Goal: Task Accomplishment & Management: Complete application form

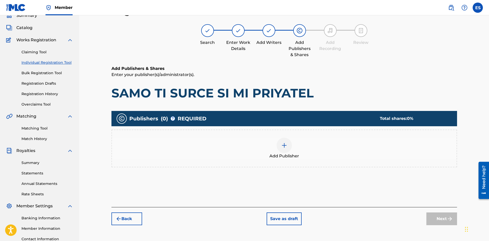
click at [41, 93] on link "Registration History" at bounding box center [47, 93] width 52 height 5
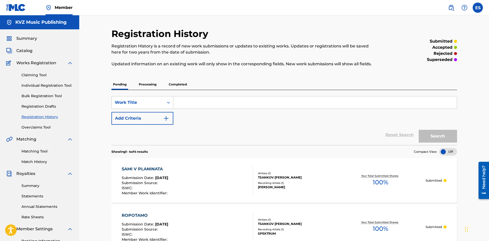
click at [51, 86] on link "Individual Registration Tool" at bounding box center [47, 85] width 52 height 5
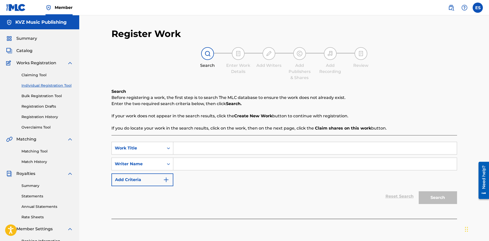
click at [51, 116] on link "Registration History" at bounding box center [47, 116] width 52 height 5
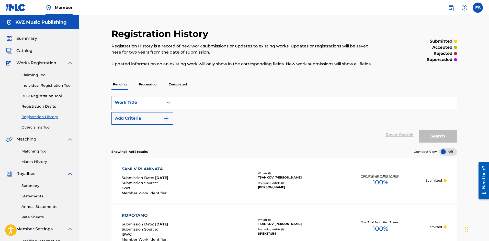
click at [148, 84] on p "Processing" at bounding box center [147, 84] width 21 height 11
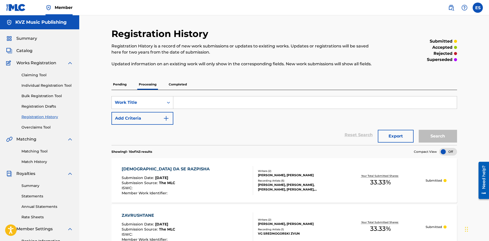
click at [172, 82] on p "Completed" at bounding box center [177, 84] width 21 height 11
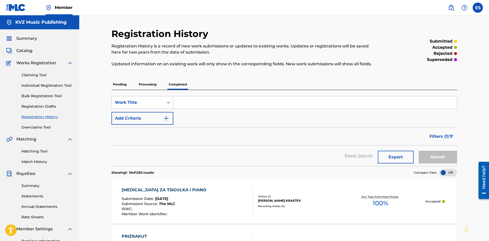
click at [41, 84] on link "Individual Registration Tool" at bounding box center [47, 85] width 52 height 5
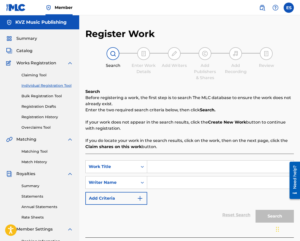
click at [55, 117] on link "Registration History" at bounding box center [47, 116] width 52 height 5
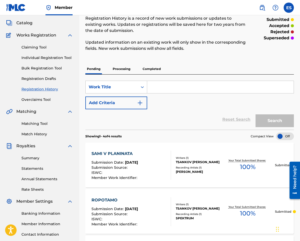
scroll to position [26, 0]
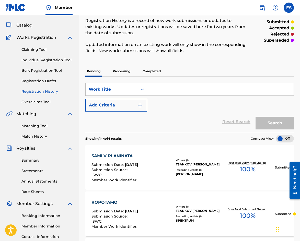
click at [166, 87] on input "Search Form" at bounding box center [220, 89] width 146 height 12
drag, startPoint x: 166, startPoint y: 87, endPoint x: 48, endPoint y: 61, distance: 121.5
click at [47, 61] on link "Individual Registration Tool" at bounding box center [47, 59] width 52 height 5
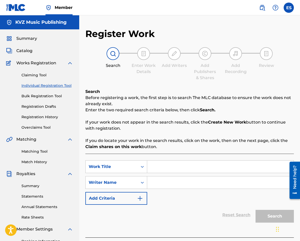
drag, startPoint x: 192, startPoint y: 171, endPoint x: 174, endPoint y: 185, distance: 22.4
click at [174, 185] on input "Search Form" at bounding box center [220, 183] width 146 height 12
paste input "[PERSON_NAME]"
type input "[PERSON_NAME]"
click at [173, 167] on input "Search Form" at bounding box center [220, 167] width 146 height 12
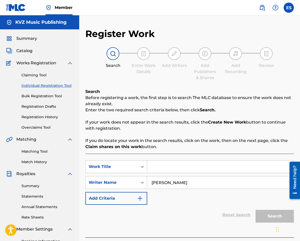
paste input "SAMO TI SURCE SI MI PRIYATEL"
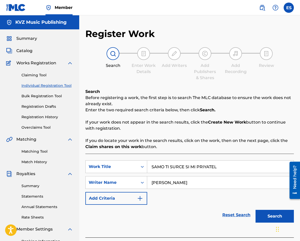
click at [153, 166] on input "SAMO TI SURCE SI MI PRIYATEL" at bounding box center [220, 167] width 146 height 12
type input "SAMO TI SURCE SI MI PRIYATEL"
click at [281, 216] on button "Search" at bounding box center [274, 216] width 38 height 13
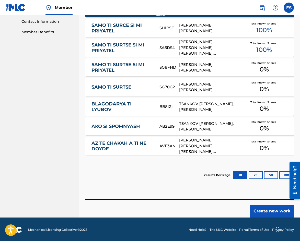
scroll to position [242, 0]
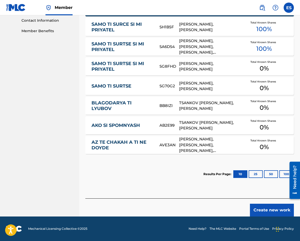
click at [272, 212] on button "Create new work" at bounding box center [272, 210] width 44 height 13
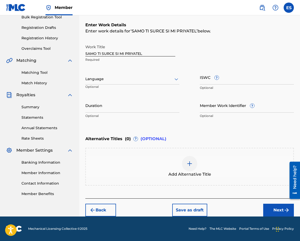
scroll to position [79, 0]
click at [148, 77] on div at bounding box center [132, 79] width 94 height 6
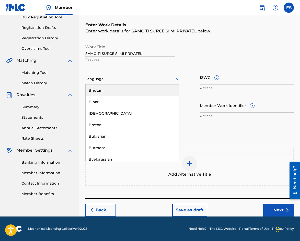
scroll to position [204, 0]
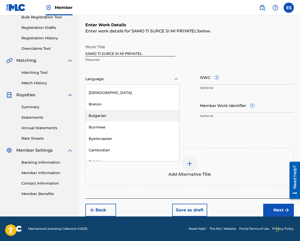
click at [143, 116] on div "Bulgarian" at bounding box center [133, 115] width 94 height 11
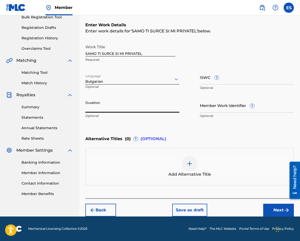
click at [114, 107] on input "Duration" at bounding box center [132, 105] width 94 height 15
type input "02:14"
click at [188, 164] on img at bounding box center [189, 164] width 6 height 6
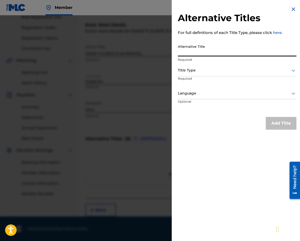
paste input "САМО ТИ СЪРЦЕ СИ МИ ПРИЯТЕЛ"
type input "САМО ТИ СЪРЦЕ СИ МИ ПРИЯТЕЛ"
drag, startPoint x: 190, startPoint y: 67, endPoint x: 190, endPoint y: 74, distance: 6.9
click at [190, 68] on div at bounding box center [237, 70] width 119 height 6
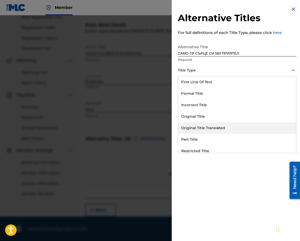
click at [200, 129] on div "Original Title Translated" at bounding box center [237, 127] width 118 height 11
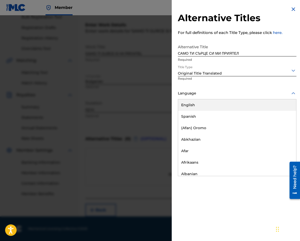
click at [202, 98] on div "Language" at bounding box center [237, 93] width 119 height 11
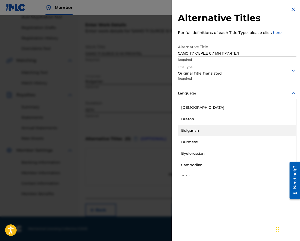
click at [203, 130] on div "Bulgarian" at bounding box center [237, 130] width 118 height 11
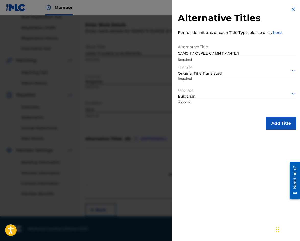
click at [273, 124] on button "Add Title" at bounding box center [281, 123] width 31 height 13
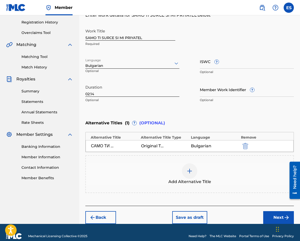
scroll to position [102, 0]
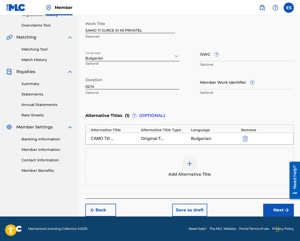
click at [263, 205] on div "Back Save as draft Next" at bounding box center [189, 208] width 208 height 18
click at [271, 204] on button "Next" at bounding box center [278, 210] width 31 height 13
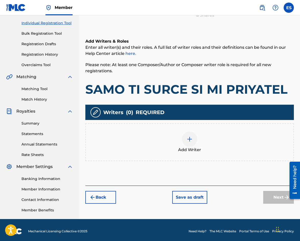
scroll to position [65, 0]
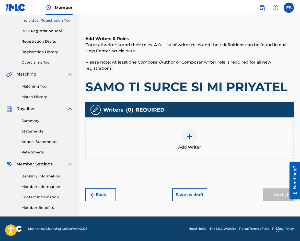
click at [181, 141] on div "Add Writer" at bounding box center [189, 139] width 207 height 21
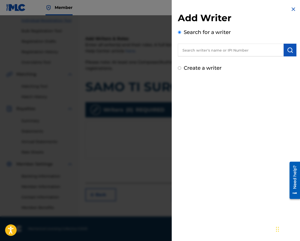
paste input "TSONEV [PERSON_NAME]"
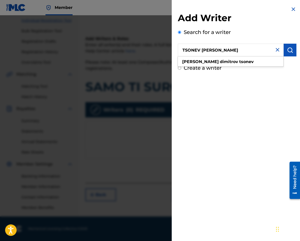
type input "TSONEV [PERSON_NAME]"
click at [287, 50] on img "submit" at bounding box center [290, 50] width 6 height 6
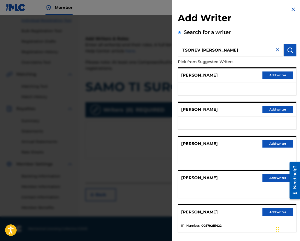
scroll to position [24, 0]
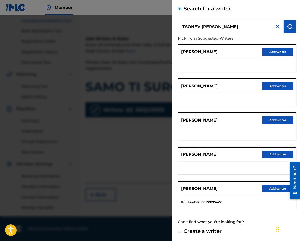
click at [208, 232] on label "Create a writer" at bounding box center [203, 231] width 38 height 6
radio input "true"
click at [181, 232] on input "Create a writer" at bounding box center [179, 231] width 3 height 3
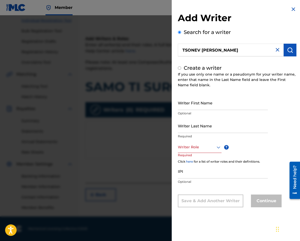
radio input "false"
radio input "true"
paste input "TSONEV [PERSON_NAME]"
drag, startPoint x: 193, startPoint y: 105, endPoint x: 278, endPoint y: 117, distance: 86.2
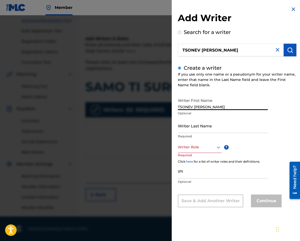
click at [278, 117] on div "Writer First Name TSONEV [PERSON_NAME] Optional Writer Last Name Required Write…" at bounding box center [237, 152] width 119 height 112
click at [195, 107] on input "TSONEV [PERSON_NAME]" at bounding box center [223, 103] width 90 height 15
drag, startPoint x: 192, startPoint y: 105, endPoint x: 236, endPoint y: 107, distance: 43.2
click at [236, 107] on input "[PERSON_NAME]" at bounding box center [223, 103] width 90 height 15
type input "[PERSON_NAME]"
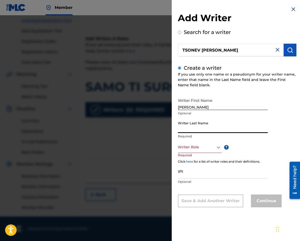
paste input "TSONEV [PERSON_NAME]"
drag, startPoint x: 195, startPoint y: 131, endPoint x: 209, endPoint y: 131, distance: 14.3
click at [209, 131] on input "TSONEV [PERSON_NAME]" at bounding box center [223, 126] width 90 height 15
drag, startPoint x: 194, startPoint y: 129, endPoint x: 214, endPoint y: 130, distance: 20.0
click at [214, 130] on input "[PERSON_NAME]" at bounding box center [223, 126] width 90 height 15
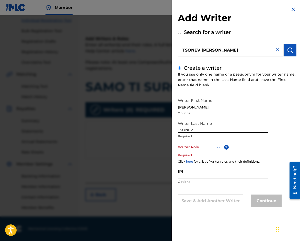
click at [178, 130] on input "TSONEV" at bounding box center [223, 126] width 90 height 15
paste input "DIMITROV"
type input "[PERSON_NAME]"
click at [210, 149] on div at bounding box center [200, 147] width 44 height 6
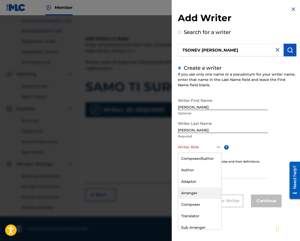
click at [206, 189] on div "Arranger" at bounding box center [199, 193] width 43 height 11
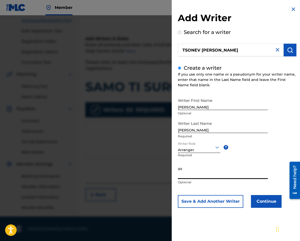
paste input "90001 71 12 60"
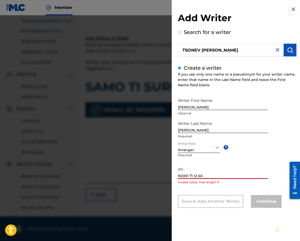
click at [190, 177] on input "90001 71 12 60" at bounding box center [223, 172] width 90 height 15
click at [193, 175] on input "9000171 12 60" at bounding box center [223, 172] width 90 height 15
click at [196, 175] on input "900017112 60" at bounding box center [223, 172] width 90 height 15
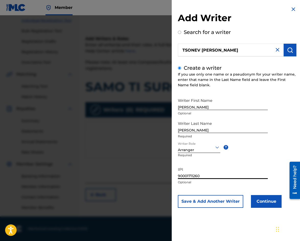
type input "90001711260"
click at [265, 200] on button "Continue" at bounding box center [266, 201] width 31 height 13
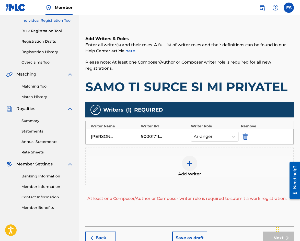
click at [190, 162] on img at bounding box center [189, 163] width 6 height 6
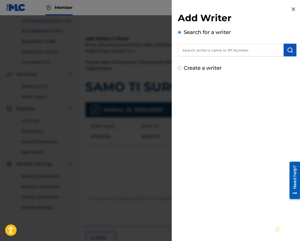
paste input "[PERSON_NAME]"
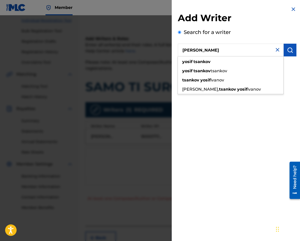
type input "[PERSON_NAME]"
click at [293, 52] on button "submit" at bounding box center [290, 50] width 13 height 13
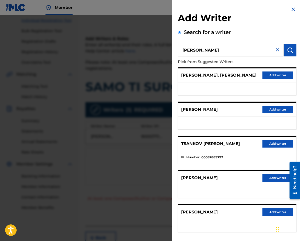
click at [275, 148] on button "Add writer" at bounding box center [277, 144] width 31 height 8
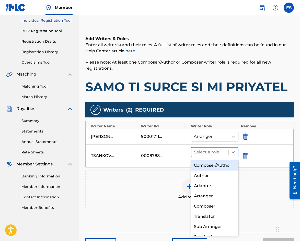
click at [213, 153] on div at bounding box center [210, 152] width 32 height 7
click at [213, 166] on div "Composer/Author" at bounding box center [215, 165] width 48 height 10
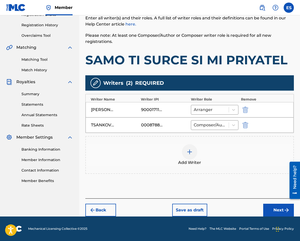
click at [271, 209] on button "Next" at bounding box center [278, 210] width 31 height 13
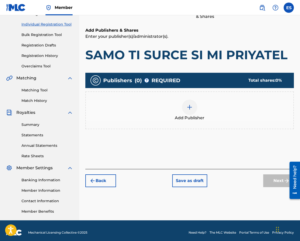
scroll to position [65, 0]
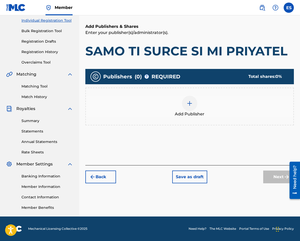
click at [189, 113] on span "Add Publisher" at bounding box center [190, 114] width 30 height 6
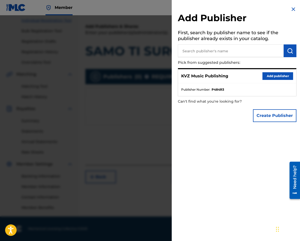
click at [269, 77] on button "Add publisher" at bounding box center [277, 76] width 31 height 8
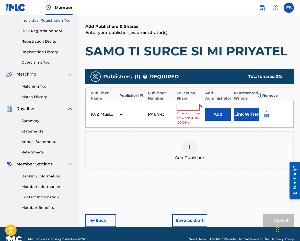
click at [190, 109] on input "text" at bounding box center [188, 107] width 23 height 7
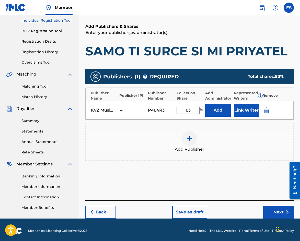
type input "83.33"
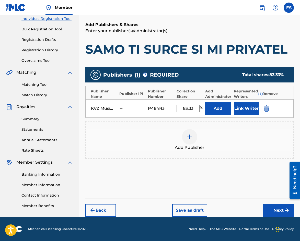
scroll to position [67, 0]
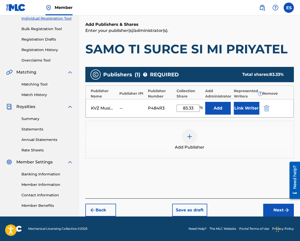
click at [273, 210] on button "Next" at bounding box center [278, 210] width 31 height 13
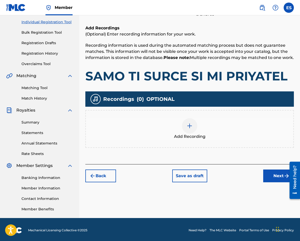
scroll to position [65, 0]
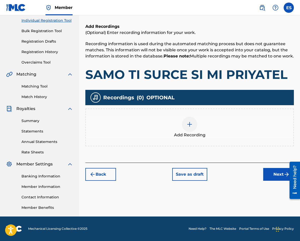
click at [182, 138] on div "Add Recording" at bounding box center [189, 127] width 207 height 21
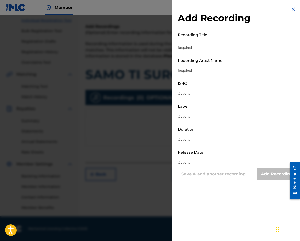
paste input "SAMO TI SURCE SI MI PRIYATEL"
click at [179, 40] on input "SAMO TI SURCE SI MI PRIYATEL" at bounding box center [237, 37] width 119 height 15
type input "SAMO TI SURCE SI MI PRIYATEL"
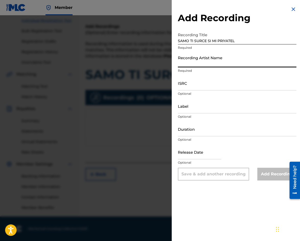
click at [193, 63] on input "Recording Artist Name" at bounding box center [237, 60] width 119 height 15
paste input "[PERSON_NAME];[PERSON_NAME]"
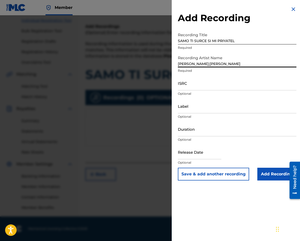
type input "[PERSON_NAME];[PERSON_NAME]"
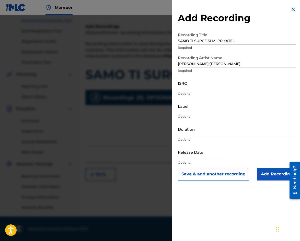
drag, startPoint x: 253, startPoint y: 43, endPoint x: 136, endPoint y: 30, distance: 117.0
click at [136, 30] on div "Add Recording Recording Title SAMO TI SURCE SI MI PRIYATEL Required Recording A…" at bounding box center [150, 128] width 300 height 226
paste input "amo ti, surtse si mi priyatel"
type input "Samo ti, surtse si mi priyatel"
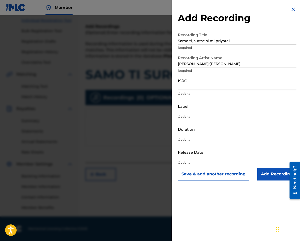
click at [186, 87] on input "ISRC" at bounding box center [237, 83] width 119 height 15
paste input "BGA260922709"
type input "BGA260922709"
click at [205, 128] on input "Duration" at bounding box center [237, 129] width 119 height 15
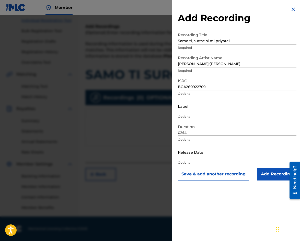
type input "02:14"
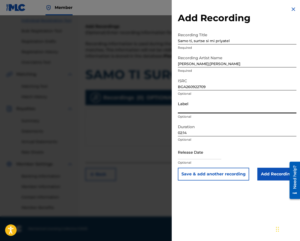
paste input "Balkanton"
type input "Balkanton"
click at [269, 178] on input "Add Recording" at bounding box center [276, 174] width 39 height 13
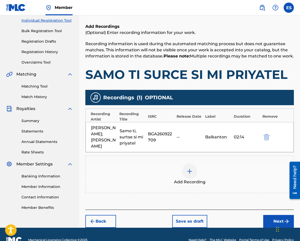
click at [155, 138] on div "BGA260922709" at bounding box center [161, 137] width 26 height 12
copy div "BGA260922709"
click at [191, 174] on img at bounding box center [189, 171] width 6 height 6
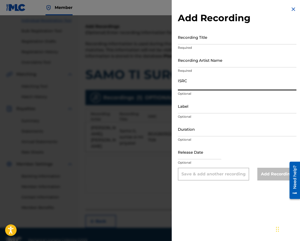
paste input "BGA262228717"
type input "BGA262228717"
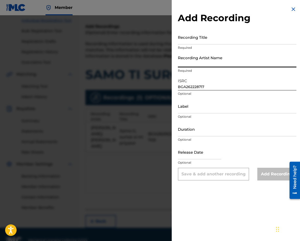
paste input "[PERSON_NAME];[PERSON_NAME]"
type input "[PERSON_NAME];[PERSON_NAME]"
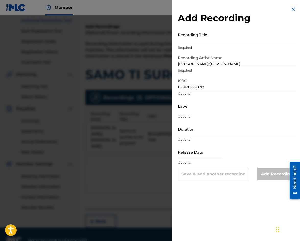
paste input "Samo ti, surtse si mi priyatel"
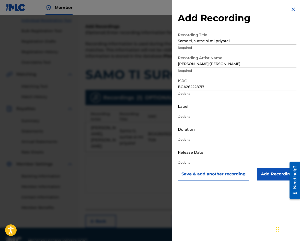
type input "Samo ti, surtse si mi priyatel"
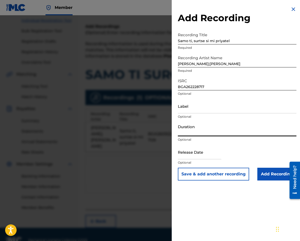
click at [183, 131] on input "Duration" at bounding box center [237, 129] width 119 height 15
type input "02:14"
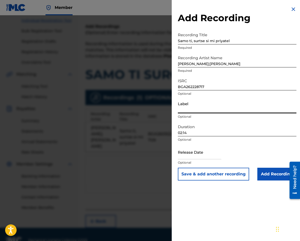
paste input "Balkanton"
type input "Balkanton"
click at [272, 176] on input "Add Recording" at bounding box center [276, 174] width 39 height 13
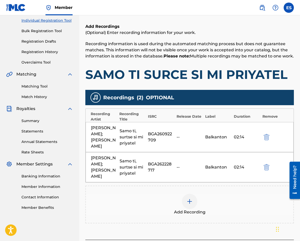
click at [189, 205] on img at bounding box center [189, 202] width 6 height 6
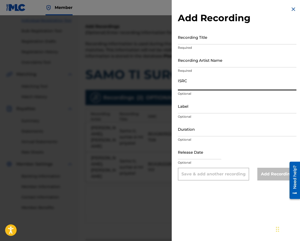
paste input "QMFME1310340"
type input "QMFME1310340"
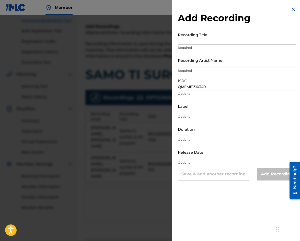
paste input "Samo ti, surtse si mi priyatel"
type input "Samo ti, surtse si mi priyatel"
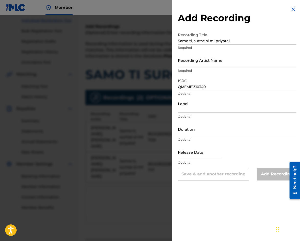
paste input "[PERSON_NAME]"
type input "[PERSON_NAME]"
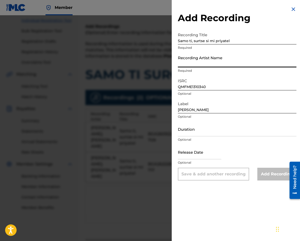
paste input "Kanev Music"
type input "Kanev Music"
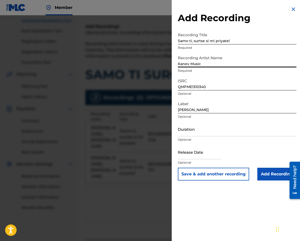
drag, startPoint x: 204, startPoint y: 61, endPoint x: 128, endPoint y: 57, distance: 75.7
click at [128, 57] on div "Add Recording Recording Title Samo ti, surtse si mi priyatel Required Recording…" at bounding box center [150, 128] width 300 height 226
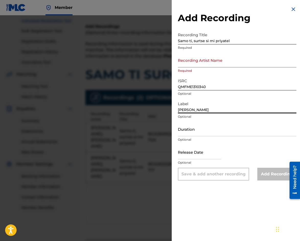
drag, startPoint x: 210, startPoint y: 109, endPoint x: 137, endPoint y: 109, distance: 73.6
click at [137, 109] on div "Add Recording Recording Title Samo ti, surtse si mi priyatel Required Recording…" at bounding box center [150, 128] width 300 height 226
paste input "Kanev Music"
type input "Kanev Music"
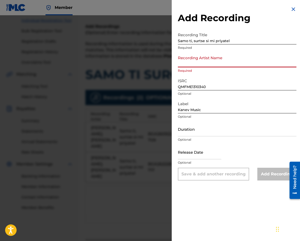
paste input "[PERSON_NAME]"
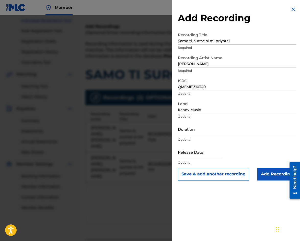
click at [179, 63] on input "[PERSON_NAME]" at bounding box center [237, 60] width 119 height 15
type input "[PERSON_NAME]"
click at [242, 133] on input "Duration" at bounding box center [237, 129] width 119 height 15
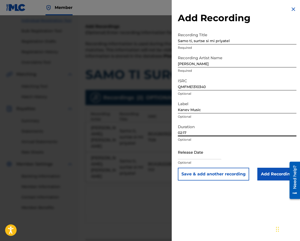
type input "02:17"
click at [265, 173] on input "Add Recording" at bounding box center [276, 174] width 39 height 13
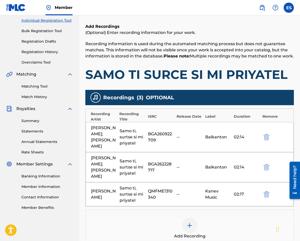
drag, startPoint x: 91, startPoint y: 162, endPoint x: 109, endPoint y: 180, distance: 25.1
click at [109, 180] on div "[PERSON_NAME];[PERSON_NAME]" at bounding box center [104, 167] width 26 height 25
copy div "[PERSON_NAME];[PERSON_NAME]"
click at [192, 229] on img at bounding box center [189, 226] width 6 height 6
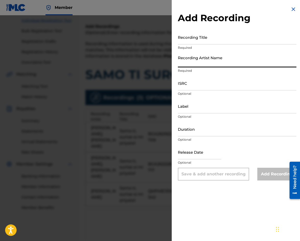
paste input "[PERSON_NAME];[PERSON_NAME]"
type input "[PERSON_NAME];[PERSON_NAME]"
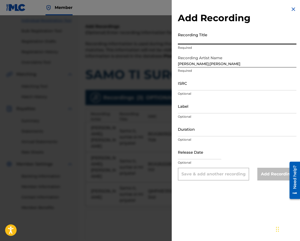
paste input "Samo ti, surtse si mi priyatel"
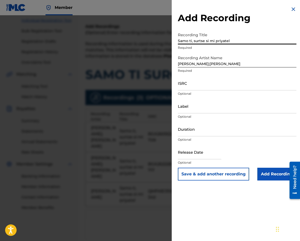
type input "Samo ti, surtse si mi priyatel"
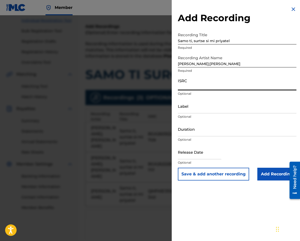
paste input "BGA262139743"
type input "BGA262139743"
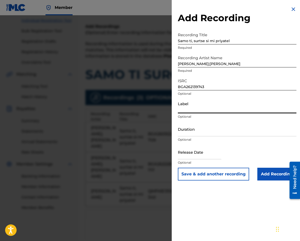
click at [205, 110] on input "Label" at bounding box center [237, 106] width 119 height 15
paste input "BALKANTON AD"
type input "BALKANTON AD"
click at [207, 133] on input "Duration" at bounding box center [237, 129] width 119 height 15
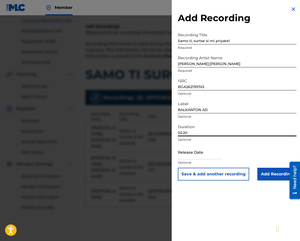
type input "02:20"
click at [268, 177] on input "Add Recording" at bounding box center [276, 174] width 39 height 13
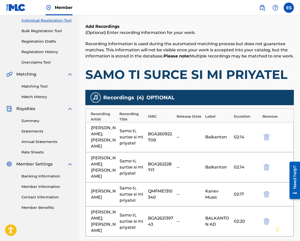
scroll to position [91, 0]
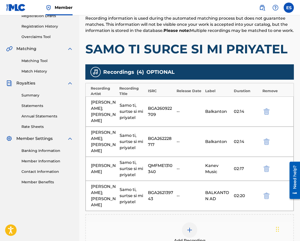
click at [189, 233] on img at bounding box center [189, 230] width 6 height 6
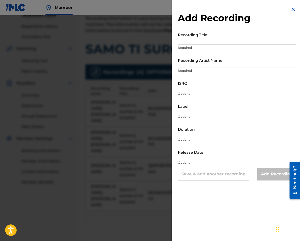
paste input "Samo ti, surtse si mi priyatel"
type input "Samo ti, surtse si mi priyatel"
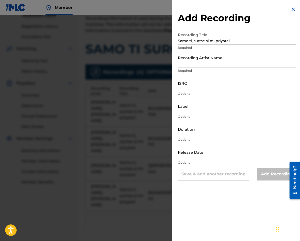
click at [185, 63] on input "Recording Artist Name" at bounding box center [237, 60] width 119 height 15
type input "[PERSON_NAME];[PERSON_NAME]"
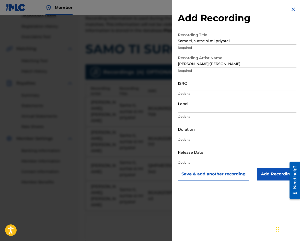
paste input "BALKANTON AD"
type input "BALKANTON AD"
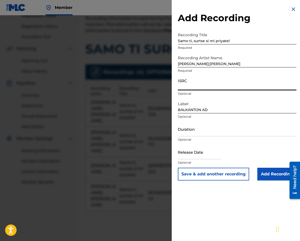
paste input "BGA672163002"
type input "BGA672163002"
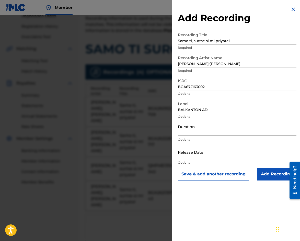
click at [204, 130] on input "Duration" at bounding box center [237, 129] width 119 height 15
type input "02:11"
click at [264, 174] on input "Add Recording" at bounding box center [276, 174] width 39 height 13
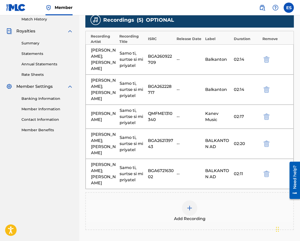
scroll to position [193, 0]
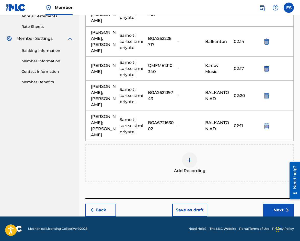
click at [188, 163] on img at bounding box center [189, 160] width 6 height 6
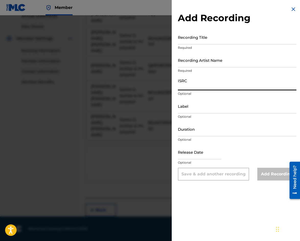
paste input "BGA262267960"
type input "BGA262267960"
click at [202, 107] on input "Label" at bounding box center [237, 106] width 119 height 15
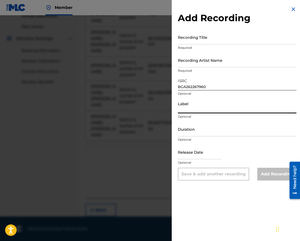
paste input "MIK BALKANTON AD"
type input "MIK BALKANTON AD"
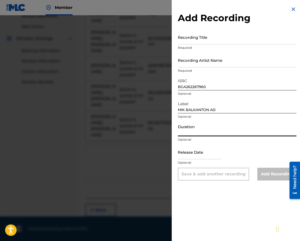
click at [199, 127] on input "Duration" at bounding box center [237, 129] width 119 height 15
type input "02:14"
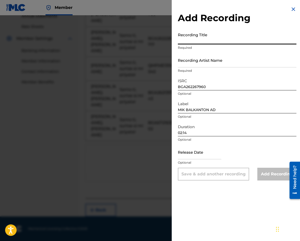
paste input "Samo ti, surtse si mi priyatel"
type input "Samo ti, surtse si mi priyatel"
click at [199, 61] on input "Recording Artist Name" at bounding box center [237, 60] width 119 height 15
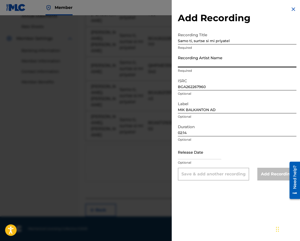
paste input "[PERSON_NAME]/[PERSON_NAME]/Orkestar na dirigent [PERSON_NAME]"
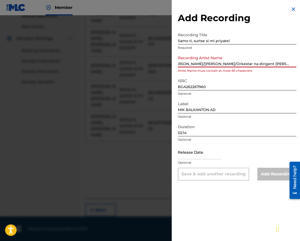
click at [204, 63] on input "[PERSON_NAME]/[PERSON_NAME]/Orkestar na dirigent [PERSON_NAME]" at bounding box center [237, 60] width 119 height 15
click at [232, 63] on input "[PERSON_NAME];[PERSON_NAME]/Orkestar na dirigent [PERSON_NAME]" at bounding box center [237, 60] width 119 height 15
click at [265, 63] on input "[PERSON_NAME];[PERSON_NAME];Ork. s dirigent [PERSON_NAME]" at bounding box center [237, 60] width 119 height 15
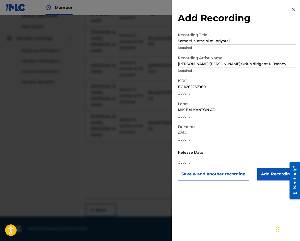
type input "[PERSON_NAME];[PERSON_NAME];Ork. s dirigent N. Tsonev"
click at [262, 176] on input "Add Recording" at bounding box center [276, 174] width 39 height 13
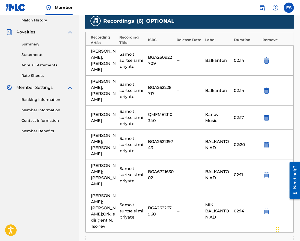
scroll to position [167, 0]
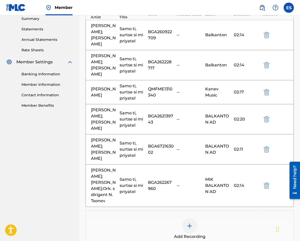
click at [191, 229] on img at bounding box center [189, 226] width 6 height 6
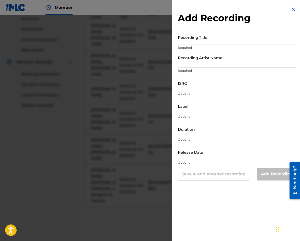
drag, startPoint x: 190, startPoint y: 63, endPoint x: 183, endPoint y: 110, distance: 48.0
click at [183, 110] on input "Label" at bounding box center [237, 106] width 119 height 15
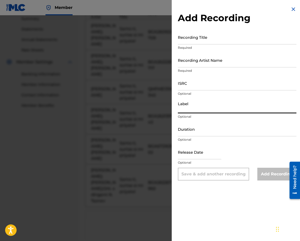
click at [185, 88] on input "ISRC" at bounding box center [237, 83] width 119 height 15
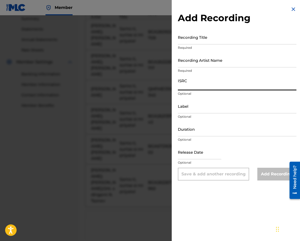
paste input "BGA672129331"
type input "BGA672129331"
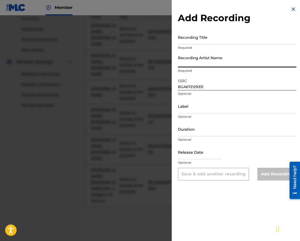
paste input "BALKANTON AD"
type input "BALKANTON AD"
drag, startPoint x: 212, startPoint y: 66, endPoint x: 66, endPoint y: 42, distance: 148.1
click at [69, 42] on div "Add Recording Recording Title Required Recording Artist Name [PERSON_NAME] AD R…" at bounding box center [150, 128] width 300 height 226
click at [189, 107] on input "Label" at bounding box center [237, 106] width 119 height 15
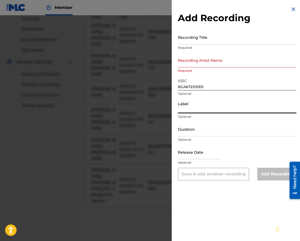
paste input "BALKANTON AD"
type input "BALKANTON AD"
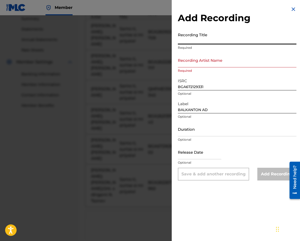
paste input "Samo ti, surtse si mi priyatel"
type input "Samo ti, surtse si mi priyatel"
click at [201, 64] on input "Recording Artist Name" at bounding box center [237, 60] width 119 height 15
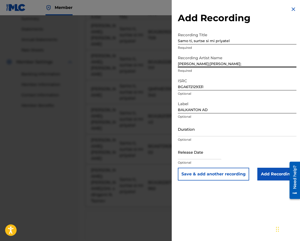
click at [200, 62] on input "[PERSON_NAME];[PERSON_NAME];" at bounding box center [237, 60] width 119 height 15
paste input "/[PERSON_NAME]/Orkestar na dirigent [PERSON_NAME]"
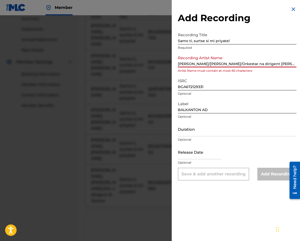
scroll to position [0, 6]
click at [204, 63] on input "[PERSON_NAME]/[PERSON_NAME]/Orkestar na dirigent [PERSON_NAME]" at bounding box center [237, 60] width 119 height 15
click at [233, 62] on input "[PERSON_NAME];[PERSON_NAME]/Orkestar na dirigent [PERSON_NAME]" at bounding box center [237, 60] width 119 height 15
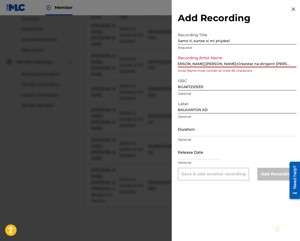
click at [238, 63] on input "[PERSON_NAME];[PERSON_NAME];Orkestar na dirigent [PERSON_NAME]" at bounding box center [237, 60] width 119 height 15
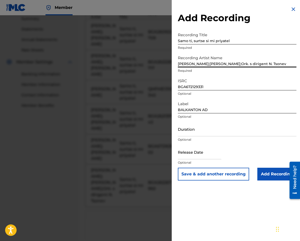
type input "[PERSON_NAME];[PERSON_NAME];Ork. s dirigent N. Tsonev"
drag, startPoint x: 202, startPoint y: 132, endPoint x: 232, endPoint y: 116, distance: 33.3
click at [208, 129] on input "Duration" at bounding box center [237, 129] width 119 height 15
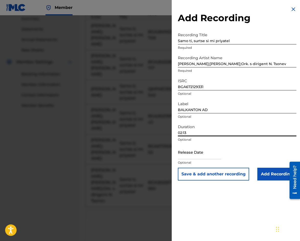
type input "02:13"
click at [266, 174] on input "Add Recording" at bounding box center [276, 174] width 39 height 13
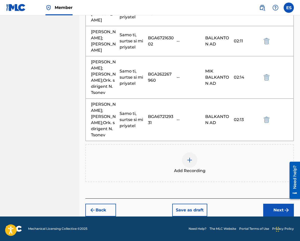
scroll to position [282, 0]
click at [273, 212] on button "Next" at bounding box center [278, 210] width 31 height 13
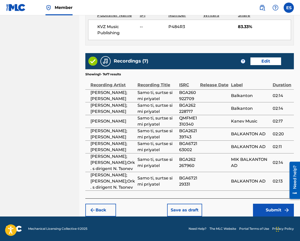
scroll to position [372, 0]
click at [275, 210] on button "Submit" at bounding box center [273, 210] width 41 height 13
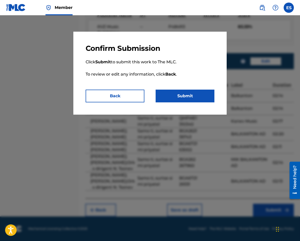
click at [187, 102] on button "Submit" at bounding box center [185, 96] width 59 height 13
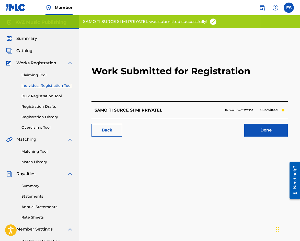
click at [56, 84] on link "Individual Registration Tool" at bounding box center [47, 85] width 52 height 5
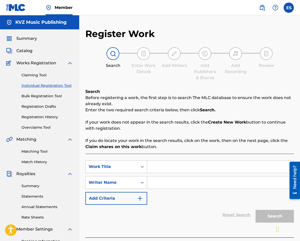
click at [161, 167] on input "Search Form" at bounding box center [220, 167] width 146 height 12
paste input "SAMO TI SURTSE"
type input "SAMO TI SURTSE"
click at [183, 182] on input "Search Form" at bounding box center [220, 183] width 146 height 12
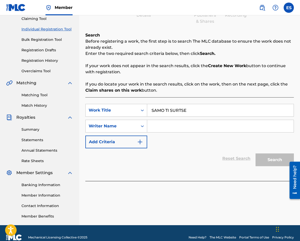
scroll to position [65, 0]
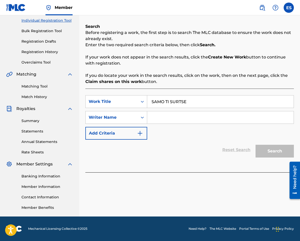
paste input "[PERSON_NAME]"
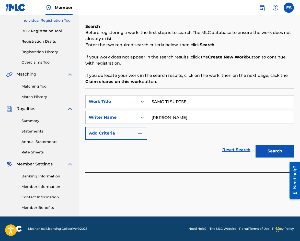
type input "[PERSON_NAME]"
click at [278, 150] on button "Search" at bounding box center [274, 151] width 38 height 13
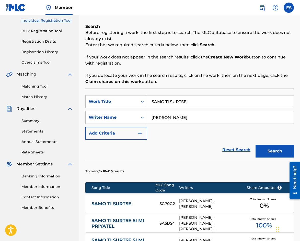
drag, startPoint x: 258, startPoint y: 119, endPoint x: 251, endPoint y: 120, distance: 7.2
click at [251, 120] on input "[PERSON_NAME]" at bounding box center [220, 117] width 146 height 12
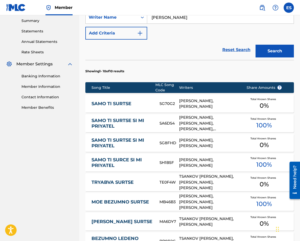
scroll to position [167, 0]
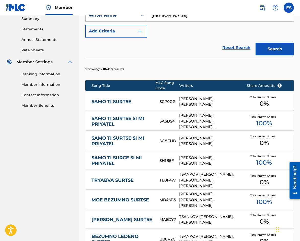
click at [209, 123] on div "[PERSON_NAME], [PERSON_NAME], [PERSON_NAME], [PERSON_NAME]" at bounding box center [209, 121] width 60 height 17
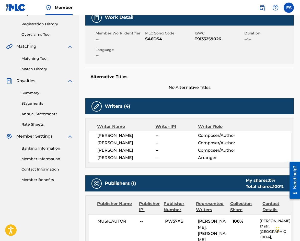
scroll to position [77, 0]
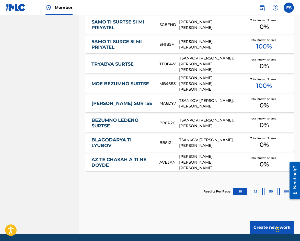
scroll to position [301, 0]
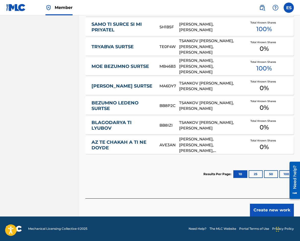
click at [262, 213] on button "Create new work" at bounding box center [272, 210] width 44 height 13
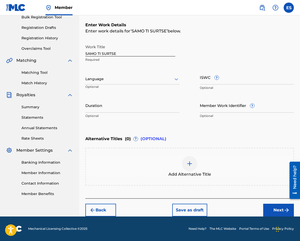
scroll to position [79, 0]
click at [87, 54] on input "SAMO TI SURTSE" at bounding box center [130, 49] width 90 height 15
type input "SAMO TI SURTSE"
click at [135, 81] on div at bounding box center [132, 79] width 94 height 6
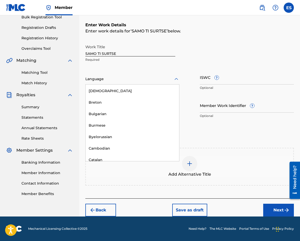
scroll to position [204, 0]
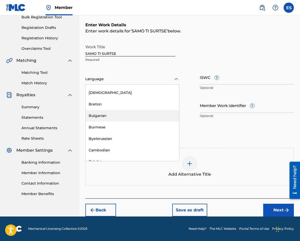
click at [131, 120] on div "Bulgarian" at bounding box center [133, 115] width 94 height 11
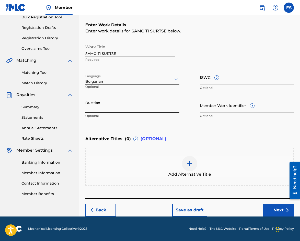
click at [127, 108] on input "Duration" at bounding box center [132, 105] width 94 height 15
type input "03:15"
click at [193, 160] on div at bounding box center [189, 163] width 15 height 15
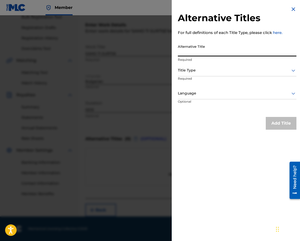
paste input "САМО ТИ СЪРЦЕ"
type input "САМО ТИ СЪРЦЕ"
click at [204, 73] on div at bounding box center [237, 70] width 119 height 6
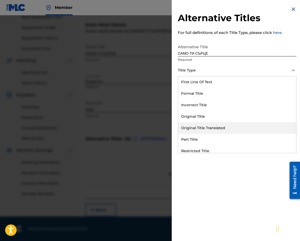
click at [210, 126] on div "Original Title Translated" at bounding box center [237, 127] width 118 height 11
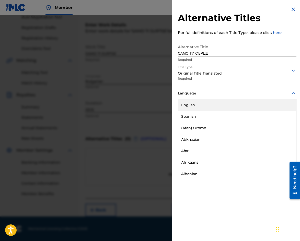
click at [220, 90] on div "Language" at bounding box center [237, 93] width 119 height 11
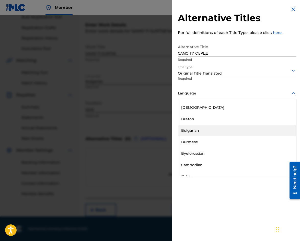
click at [226, 126] on div "Bulgarian" at bounding box center [237, 130] width 118 height 11
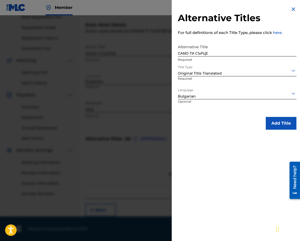
click at [274, 121] on button "Add Title" at bounding box center [281, 123] width 31 height 13
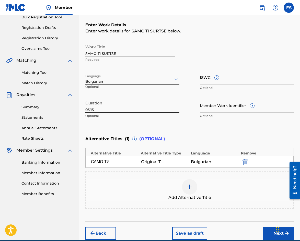
scroll to position [102, 0]
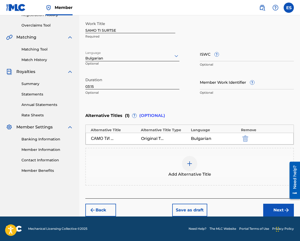
click at [273, 211] on button "Next" at bounding box center [278, 210] width 31 height 13
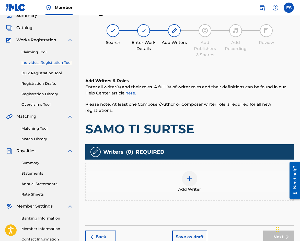
scroll to position [65, 0]
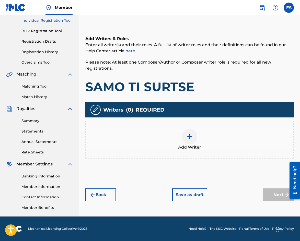
click at [189, 135] on img at bounding box center [189, 137] width 6 height 6
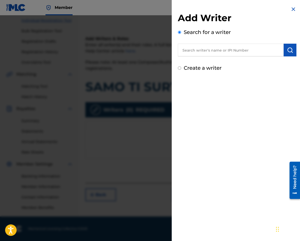
paste input "00221 48 91 85"
click at [197, 52] on input "00221 48 91 85" at bounding box center [231, 50] width 106 height 13
click at [202, 50] on input "0022148 91 85" at bounding box center [231, 50] width 106 height 13
click at [207, 49] on input "002214891 85" at bounding box center [231, 50] width 106 height 13
click at [289, 50] on img "submit" at bounding box center [290, 50] width 6 height 6
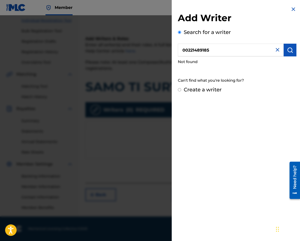
click at [182, 50] on input "00221489185" at bounding box center [231, 50] width 106 height 13
type input "00221489185"
click at [288, 49] on img "submit" at bounding box center [290, 50] width 6 height 6
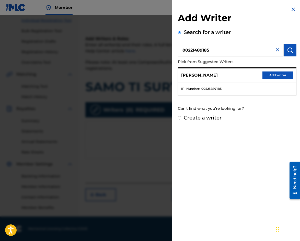
click at [270, 76] on button "Add writer" at bounding box center [277, 76] width 31 height 8
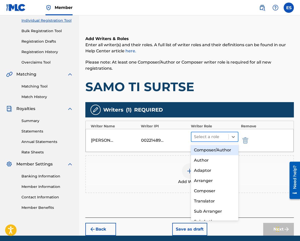
click at [222, 138] on div at bounding box center [210, 136] width 32 height 7
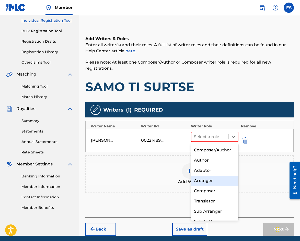
click at [217, 181] on div "Arranger" at bounding box center [215, 181] width 48 height 10
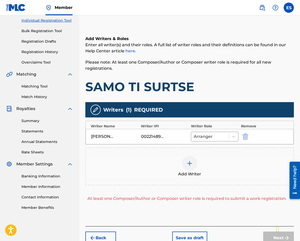
click at [192, 168] on div at bounding box center [189, 163] width 15 height 15
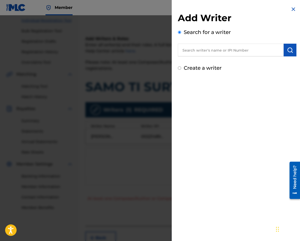
paste input "00087889792"
type input "00087889792"
click at [291, 50] on img "submit" at bounding box center [290, 50] width 6 height 6
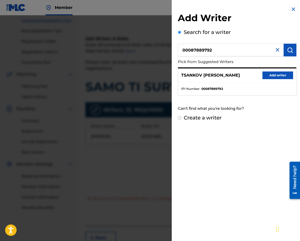
click at [278, 74] on button "Add writer" at bounding box center [277, 76] width 31 height 8
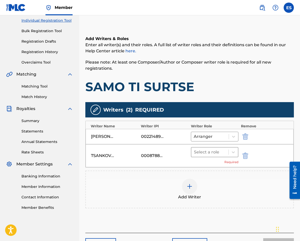
click at [223, 152] on div at bounding box center [210, 152] width 32 height 7
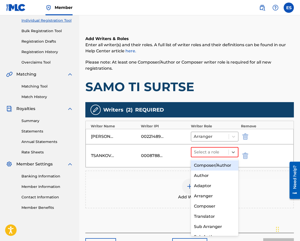
click at [210, 168] on div "Composer/Author" at bounding box center [215, 165] width 48 height 10
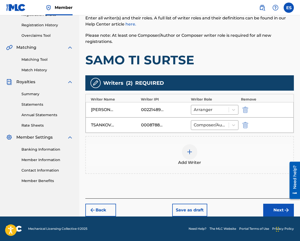
click at [269, 208] on button "Next" at bounding box center [278, 210] width 31 height 13
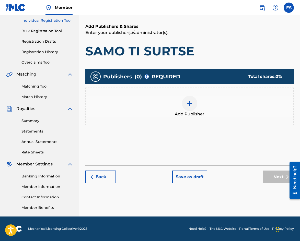
click at [190, 101] on img at bounding box center [189, 103] width 6 height 6
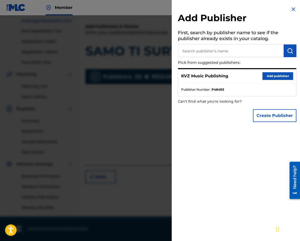
click at [267, 74] on button "Add publisher" at bounding box center [277, 76] width 31 height 8
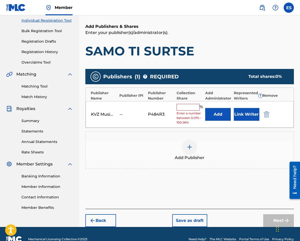
click at [197, 110] on input "text" at bounding box center [188, 107] width 23 height 7
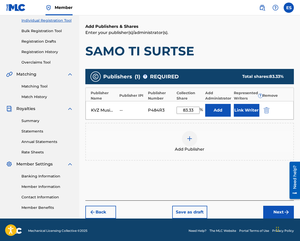
scroll to position [67, 0]
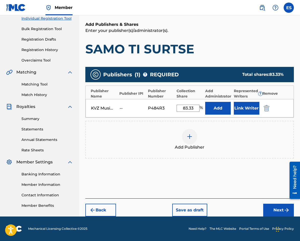
type input "83.33"
click at [277, 211] on button "Next" at bounding box center [278, 210] width 31 height 13
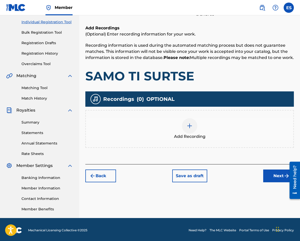
scroll to position [65, 0]
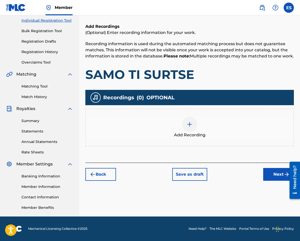
click at [191, 127] on img at bounding box center [189, 124] width 6 height 6
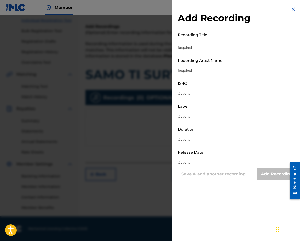
paste input "SAMO TI SURTSE"
type input "SAMO TI SURTSE"
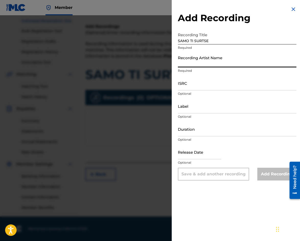
paste input "[PERSON_NAME]"
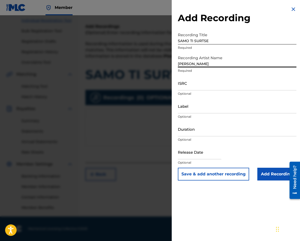
type input "[PERSON_NAME]"
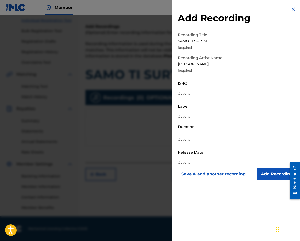
click at [209, 130] on input "Duration" at bounding box center [237, 129] width 119 height 15
type input "03:15"
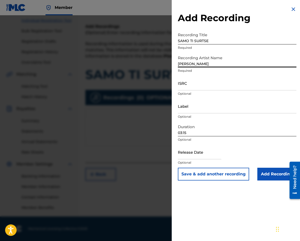
click at [179, 62] on input "[PERSON_NAME]" at bounding box center [237, 60] width 119 height 15
type input "[PERSON_NAME]"
click at [259, 174] on input "Add Recording" at bounding box center [276, 174] width 39 height 13
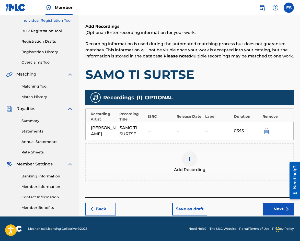
click at [272, 208] on button "Next" at bounding box center [278, 209] width 31 height 13
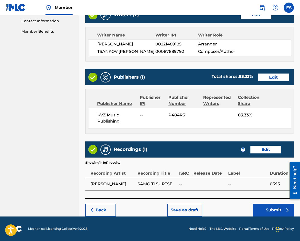
scroll to position [248, 0]
click at [269, 211] on button "Submit" at bounding box center [273, 210] width 41 height 13
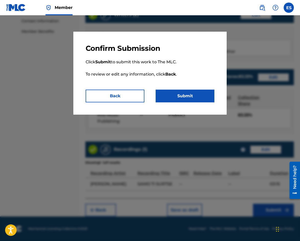
click at [185, 98] on button "Submit" at bounding box center [185, 96] width 59 height 13
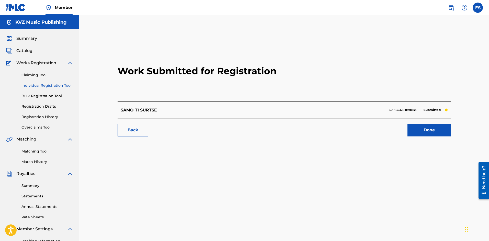
click at [44, 86] on link "Individual Registration Tool" at bounding box center [47, 85] width 52 height 5
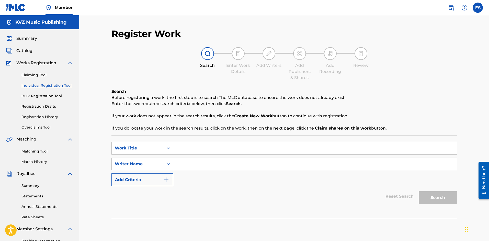
paste input "SAMO TI SURTSE SI MI PRIYATEL"
type input "SAMO TI SURTSE SI MI PRIYATEL"
click at [190, 170] on input "Search Form" at bounding box center [314, 164] width 283 height 12
paste input "[PERSON_NAME]"
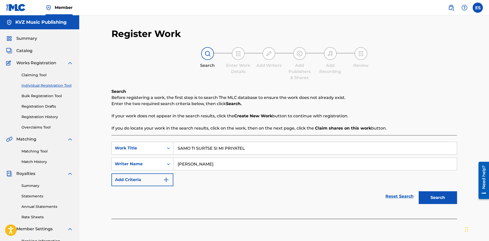
type input "[PERSON_NAME]"
click at [180, 149] on input "SAMO TI SURTSE SI MI PRIYATEL" at bounding box center [314, 148] width 283 height 12
click at [178, 149] on input "SAMO TI SURTSE SI MI PRIYATEL" at bounding box center [314, 148] width 283 height 12
type input "SAMO TI SURTSE SI MI PRIYATEL"
drag, startPoint x: 432, startPoint y: 197, endPoint x: 424, endPoint y: 196, distance: 8.0
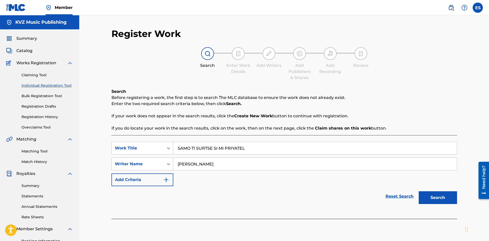
click at [432, 197] on button "Search" at bounding box center [437, 198] width 38 height 13
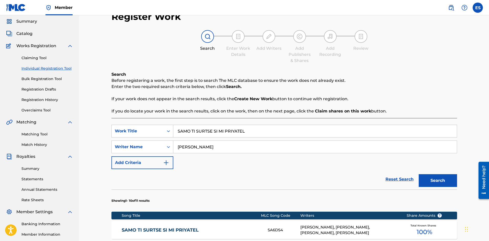
scroll to position [77, 0]
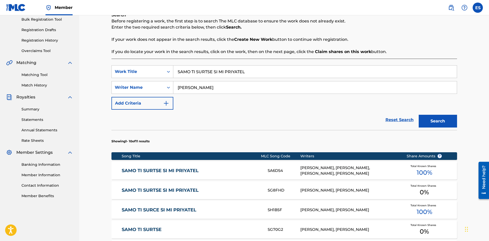
click at [380, 195] on div "SAMO TI SURTSE SI MI PRIYATEL SG8FHD [PERSON_NAME], [PERSON_NAME] Total Known S…" at bounding box center [283, 191] width 345 height 18
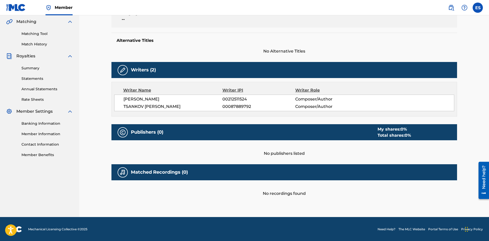
scroll to position [118, 0]
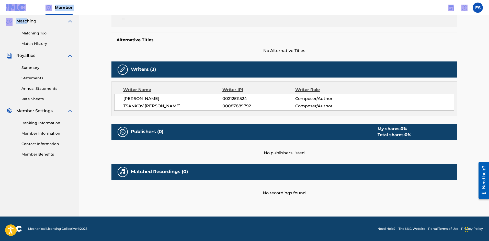
drag, startPoint x: 21, startPoint y: 16, endPoint x: 17, endPoint y: 18, distance: 5.1
click at [17, 18] on div "Summary Catalog Works Registration Claiming Tool Individual Registration Tool B…" at bounding box center [39, 37] width 79 height 252
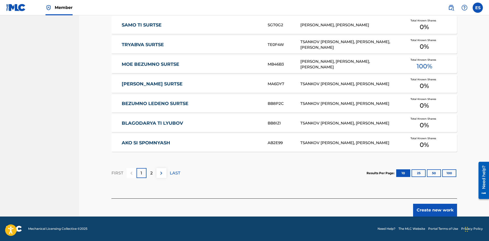
click at [425, 213] on button "Create new work" at bounding box center [435, 210] width 44 height 13
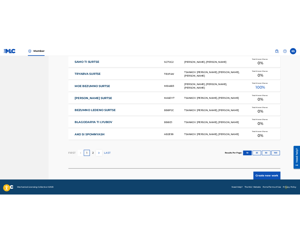
scroll to position [79, 0]
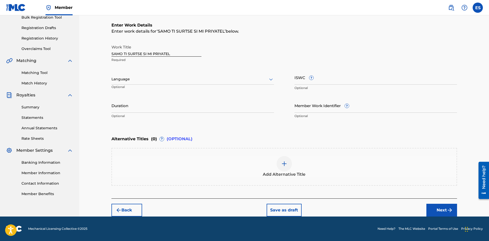
click at [219, 170] on div "Add Alternative Title" at bounding box center [284, 166] width 344 height 21
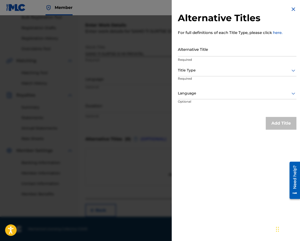
click at [292, 10] on img at bounding box center [293, 9] width 6 height 6
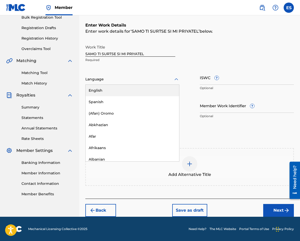
click at [135, 80] on div at bounding box center [132, 79] width 94 height 6
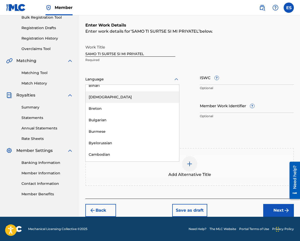
scroll to position [204, 0]
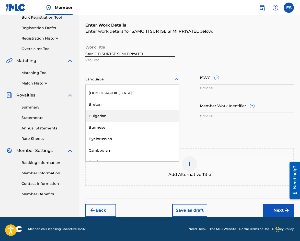
click at [129, 120] on div "Bulgarian" at bounding box center [133, 115] width 94 height 11
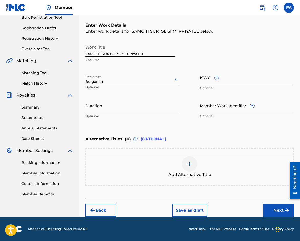
click at [143, 113] on div "Duration Optional" at bounding box center [132, 109] width 94 height 23
click at [143, 110] on input "Duration" at bounding box center [132, 105] width 94 height 15
type input "03:00"
click at [186, 170] on div at bounding box center [189, 163] width 15 height 15
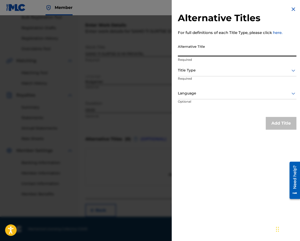
click at [240, 52] on input "Alternative Title" at bounding box center [237, 49] width 119 height 15
paste input "САМО ТИ СЪРЦЕ СИ МИ ПРИЯТЕЛ"
type input "САМО ТИ СЪРЦЕ СИ МИ ПРИЯТЕЛ"
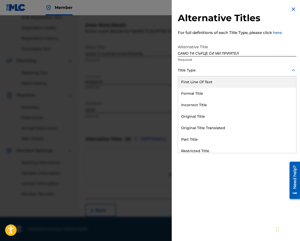
click at [225, 69] on div at bounding box center [237, 70] width 119 height 6
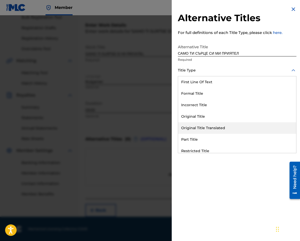
click at [224, 124] on div "Original Title Translated" at bounding box center [237, 127] width 118 height 11
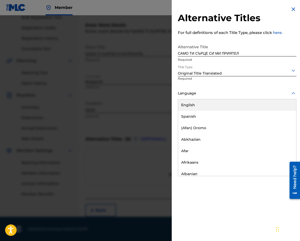
click at [222, 91] on div at bounding box center [237, 93] width 119 height 6
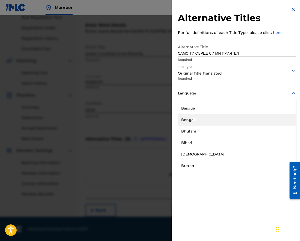
scroll to position [179, 0]
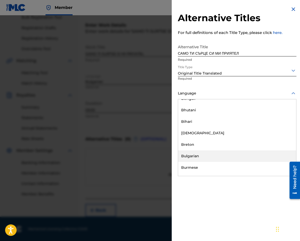
click at [220, 157] on div "Bulgarian" at bounding box center [237, 155] width 118 height 11
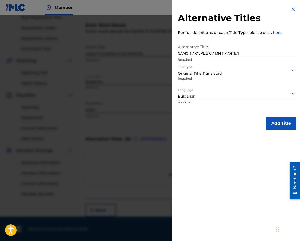
click at [282, 123] on button "Add Title" at bounding box center [281, 123] width 31 height 13
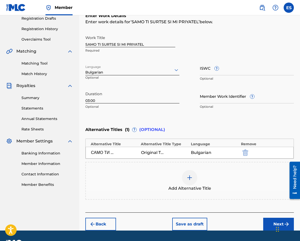
scroll to position [102, 0]
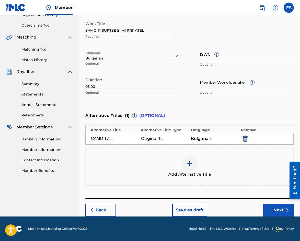
click at [274, 209] on button "Next" at bounding box center [278, 210] width 31 height 13
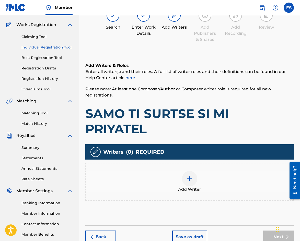
scroll to position [65, 0]
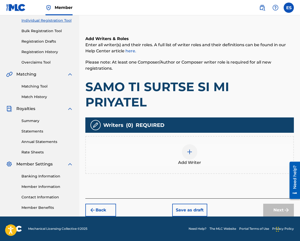
click at [190, 160] on span "Add Writer" at bounding box center [189, 163] width 23 height 6
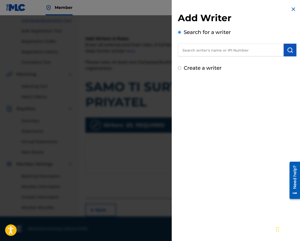
paste input "00212 51 15 24"
click at [197, 50] on input "00212 51 15 24" at bounding box center [231, 50] width 106 height 13
click at [201, 49] on input "0021251 15 24" at bounding box center [231, 50] width 106 height 13
click at [205, 51] on input "002125115 24" at bounding box center [231, 50] width 106 height 13
type input "00212511524"
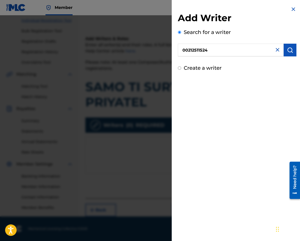
click at [293, 47] on button "submit" at bounding box center [290, 50] width 13 height 13
click at [275, 51] on img at bounding box center [277, 50] width 6 height 6
paste input "LAMBOV [PERSON_NAME]"
type input "LAMBOV [PERSON_NAME]"
click at [285, 47] on button "submit" at bounding box center [290, 50] width 13 height 13
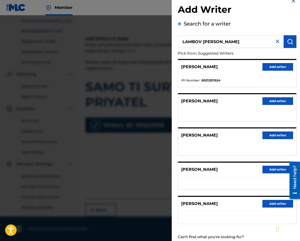
scroll to position [0, 0]
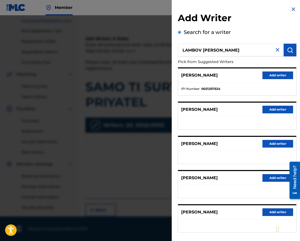
click at [266, 77] on button "Add writer" at bounding box center [277, 76] width 31 height 8
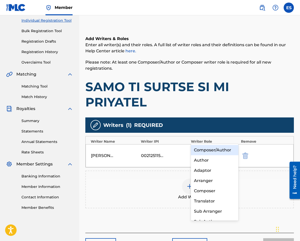
click at [206, 149] on div at bounding box center [210, 152] width 32 height 7
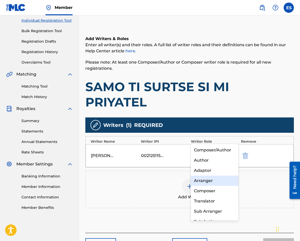
click at [207, 180] on div "Arranger" at bounding box center [215, 181] width 48 height 10
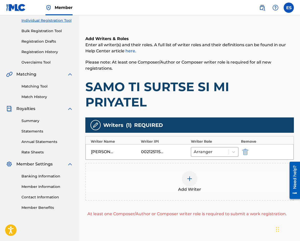
click at [190, 176] on img at bounding box center [189, 179] width 6 height 6
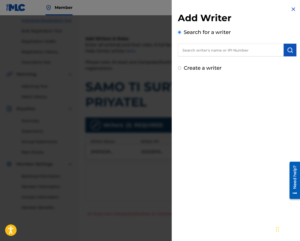
paste input "00087889792"
type input "00087889792"
click at [287, 52] on img "submit" at bounding box center [290, 50] width 6 height 6
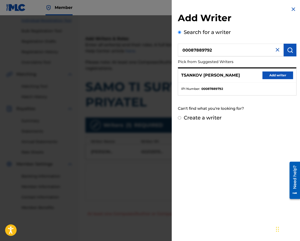
click at [280, 73] on button "Add writer" at bounding box center [277, 76] width 31 height 8
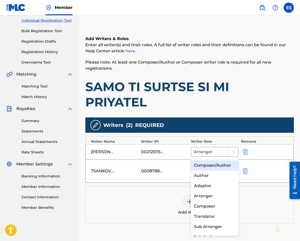
click at [215, 164] on div at bounding box center [210, 167] width 32 height 7
click at [211, 167] on div "Composer/Author" at bounding box center [215, 165] width 48 height 10
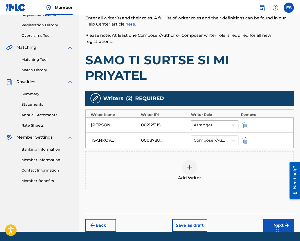
click at [272, 219] on button "Next" at bounding box center [278, 225] width 31 height 13
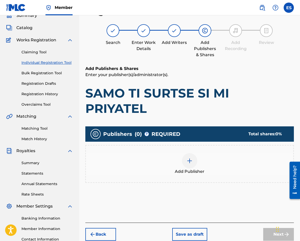
scroll to position [65, 0]
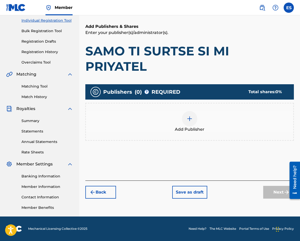
click at [192, 111] on div at bounding box center [189, 118] width 15 height 15
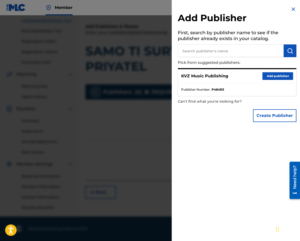
click at [274, 74] on button "Add publisher" at bounding box center [277, 76] width 31 height 8
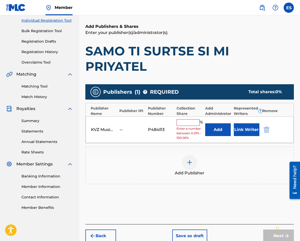
click at [189, 119] on input "text" at bounding box center [188, 122] width 23 height 7
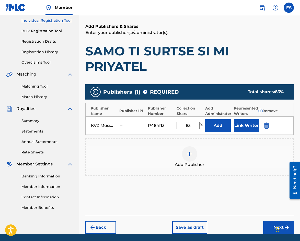
type input "83.33"
click at [269, 221] on button "Next" at bounding box center [278, 227] width 31 height 13
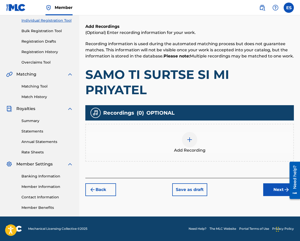
click at [187, 135] on div at bounding box center [189, 139] width 15 height 15
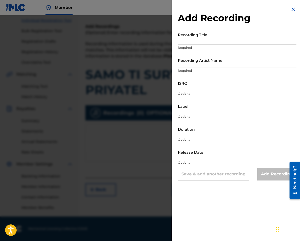
paste input "SAMO TI SURTSE SI MI PRIYATEL"
click at [179, 40] on input "SAMO TI SURTSE SI MI PRIYATEL" at bounding box center [237, 37] width 119 height 15
type input "SAMO TI SURTSE SI MI PRIYATEL"
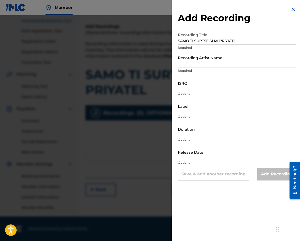
click at [264, 66] on input "Recording Artist Name" at bounding box center [237, 60] width 119 height 15
paste input "[PERSON_NAME]"
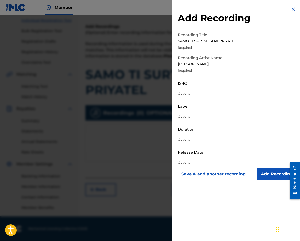
type input "[PERSON_NAME]"
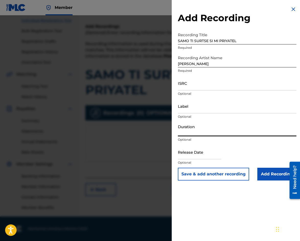
click at [226, 132] on input "Duration" at bounding box center [237, 129] width 119 height 15
type input "03:00"
click at [179, 65] on input "[PERSON_NAME]" at bounding box center [237, 60] width 119 height 15
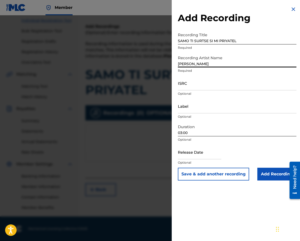
type input "[PERSON_NAME]"
click at [261, 177] on input "Add Recording" at bounding box center [276, 174] width 39 height 13
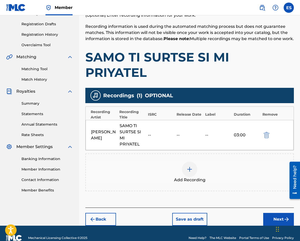
click at [276, 213] on button "Next" at bounding box center [278, 219] width 31 height 13
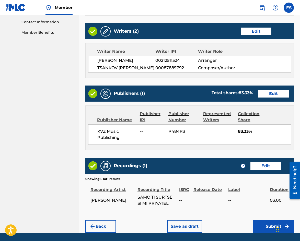
scroll to position [248, 0]
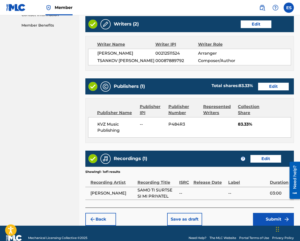
click at [276, 213] on button "Submit" at bounding box center [273, 219] width 41 height 13
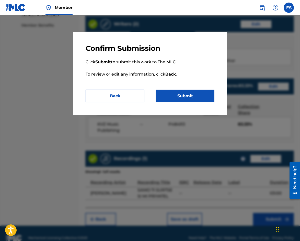
click at [200, 97] on button "Submit" at bounding box center [185, 96] width 59 height 13
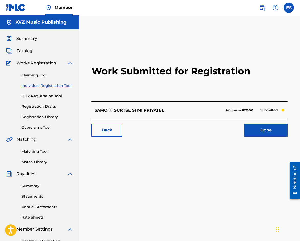
click at [58, 87] on link "Individual Registration Tool" at bounding box center [47, 85] width 52 height 5
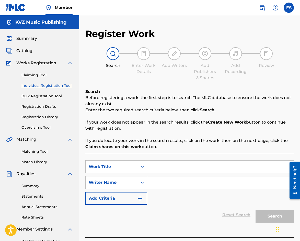
paste input "SAMO TI SURTSE SI MI PRIYATEL"
type input "SAMO TI SURTSE SI MI PRIYATEL"
click at [168, 180] on input "Search Form" at bounding box center [220, 183] width 146 height 12
paste input "[PERSON_NAME]"
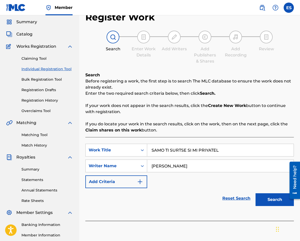
scroll to position [26, 0]
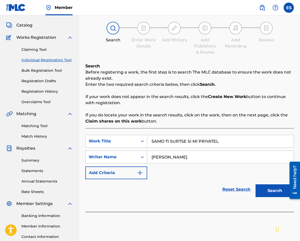
type input "[PERSON_NAME]"
click at [273, 196] on button "Search" at bounding box center [274, 190] width 38 height 13
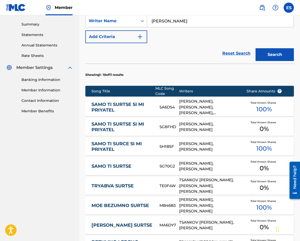
scroll to position [167, 0]
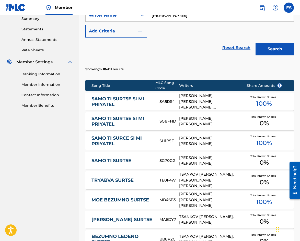
click at [201, 142] on div "[PERSON_NAME], [PERSON_NAME]" at bounding box center [209, 140] width 60 height 11
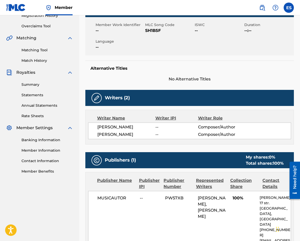
scroll to position [102, 0]
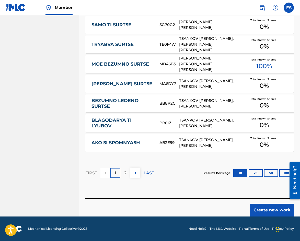
click at [266, 213] on button "Create new work" at bounding box center [272, 210] width 44 height 13
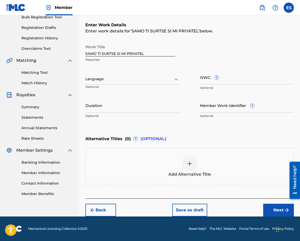
scroll to position [79, 0]
click at [139, 78] on div at bounding box center [132, 79] width 94 height 6
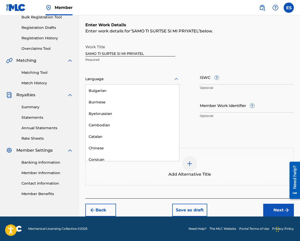
scroll to position [230, 0]
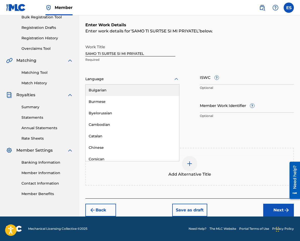
click at [134, 96] on div "Bulgarian" at bounding box center [133, 90] width 94 height 11
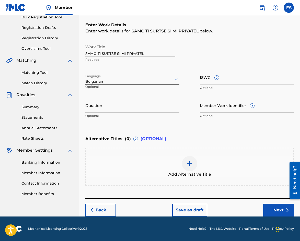
click at [133, 111] on input "Duration" at bounding box center [132, 105] width 94 height 15
type input "02:42"
click at [86, 53] on input "SAMO TI SURTSE SI MI PRIYATEL" at bounding box center [130, 49] width 90 height 15
type input "SAMO TI SURTSE SI MI PRIYATEL"
click at [192, 166] on img at bounding box center [189, 164] width 6 height 6
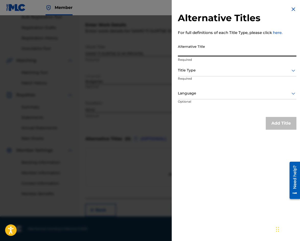
paste input "САМО ТИ СЪРЦЕ СИ МИ ПРИЯТЕЛ"
type input "САМО ТИ СЪРЦЕ СИ МИ ПРИЯТЕЛ"
drag, startPoint x: 208, startPoint y: 68, endPoint x: 208, endPoint y: 76, distance: 7.7
click at [208, 72] on div at bounding box center [237, 70] width 119 height 6
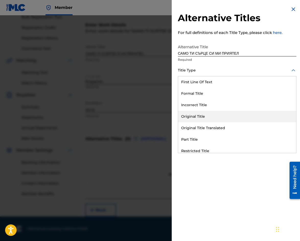
click at [219, 125] on div "Original Title Translated" at bounding box center [237, 127] width 118 height 11
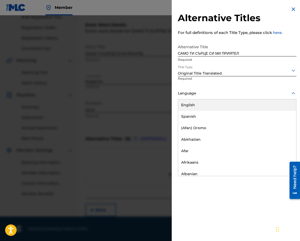
click at [213, 91] on div at bounding box center [237, 93] width 119 height 6
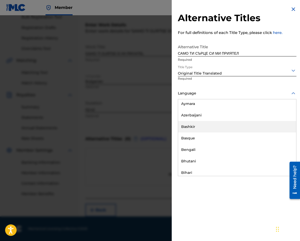
scroll to position [204, 0]
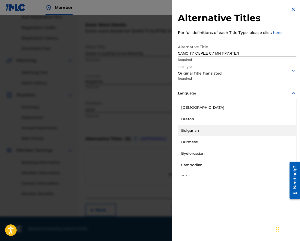
click at [215, 133] on div "Bulgarian" at bounding box center [237, 130] width 118 height 11
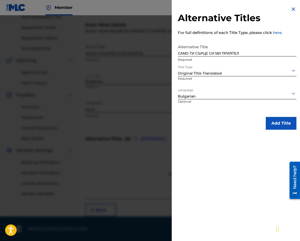
click at [274, 123] on button "Add Title" at bounding box center [281, 123] width 31 height 13
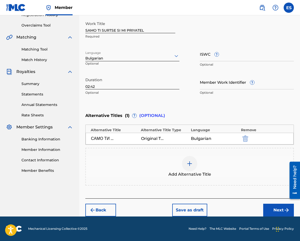
click at [276, 207] on button "Next" at bounding box center [278, 210] width 31 height 13
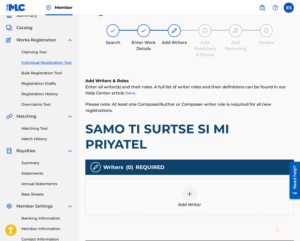
scroll to position [65, 0]
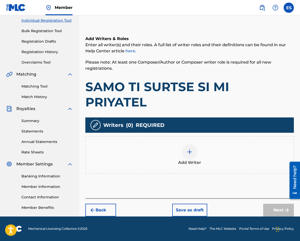
click at [186, 144] on div at bounding box center [189, 151] width 15 height 15
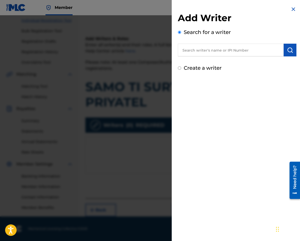
paste input "00087889792"
type input "00087889792"
click at [290, 47] on img "submit" at bounding box center [290, 50] width 6 height 6
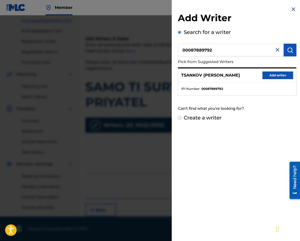
click at [284, 75] on button "Add writer" at bounding box center [277, 76] width 31 height 8
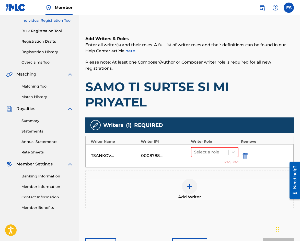
click at [210, 147] on div "Select a role Required" at bounding box center [215, 155] width 48 height 17
click at [210, 149] on div at bounding box center [210, 152] width 32 height 7
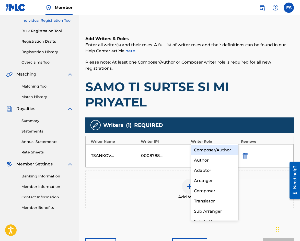
click at [207, 149] on div "Composer/Author" at bounding box center [215, 150] width 48 height 10
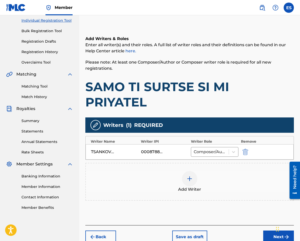
click at [194, 171] on div at bounding box center [189, 178] width 15 height 15
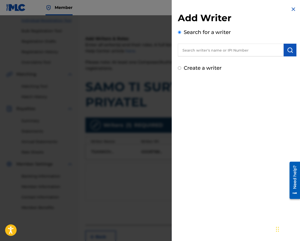
paste input "LAMBOV [PERSON_NAME]"
type input "LAMBOV [PERSON_NAME]"
click at [285, 48] on button "submit" at bounding box center [290, 50] width 13 height 13
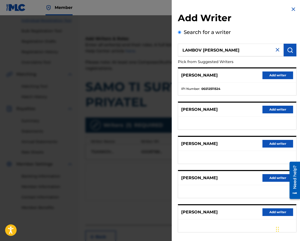
click at [267, 79] on button "Add writer" at bounding box center [277, 76] width 31 height 8
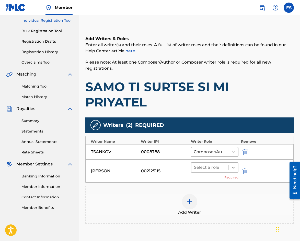
click at [230, 163] on div at bounding box center [233, 167] width 9 height 9
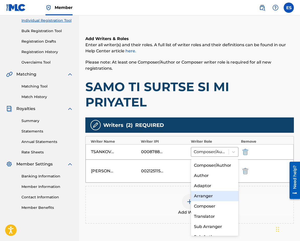
click at [214, 197] on div "Arranger" at bounding box center [215, 196] width 48 height 10
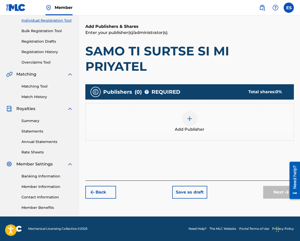
click at [181, 111] on div "Add Publisher" at bounding box center [189, 121] width 207 height 21
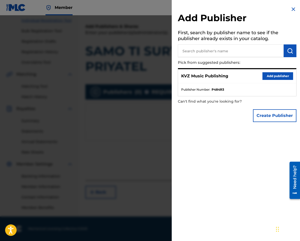
click at [267, 77] on button "Add publisher" at bounding box center [277, 76] width 31 height 8
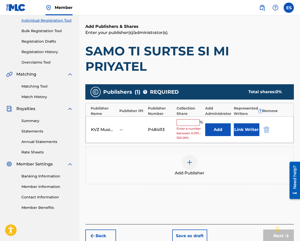
click at [193, 119] on input "text" at bounding box center [188, 122] width 23 height 7
type input "83.33"
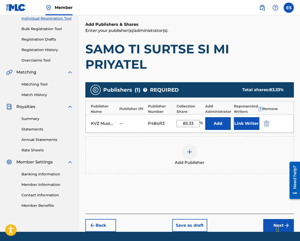
click at [271, 219] on button "Next" at bounding box center [278, 225] width 31 height 13
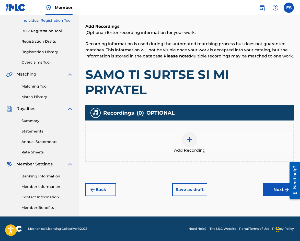
click at [189, 137] on img at bounding box center [189, 140] width 6 height 6
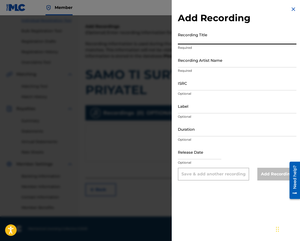
paste input "SAMO TI SURTSE SI MI PRIYATEL"
click at [179, 41] on input "SAMO TI SURTSE SI MI PRIYATEL" at bounding box center [237, 37] width 119 height 15
type input "SAMO TI SURTSE SI MI PRIYATEL"
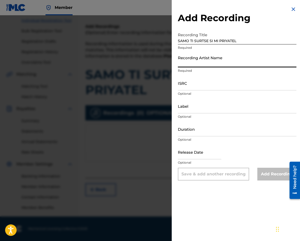
click at [201, 63] on input "Recording Artist Name" at bounding box center [237, 60] width 119 height 15
paste input "[PERSON_NAME] BEROVA"
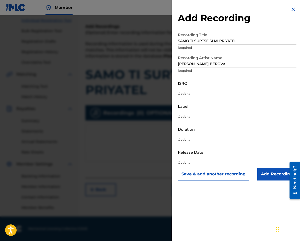
click at [180, 63] on input "[PERSON_NAME] BEROVA" at bounding box center [237, 60] width 119 height 15
type input "[PERSON_NAME] BEROVA"
click at [210, 137] on p "Optional" at bounding box center [237, 139] width 119 height 5
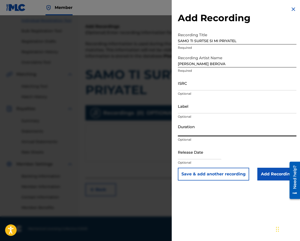
click at [212, 134] on input "Duration" at bounding box center [237, 129] width 119 height 15
type input "02:42"
click at [261, 172] on input "Add Recording" at bounding box center [276, 174] width 39 height 13
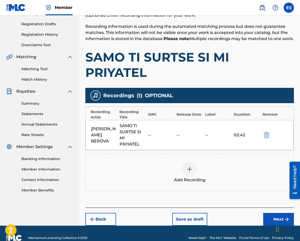
click at [269, 213] on button "Next" at bounding box center [278, 219] width 31 height 13
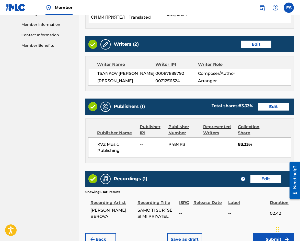
scroll to position [248, 0]
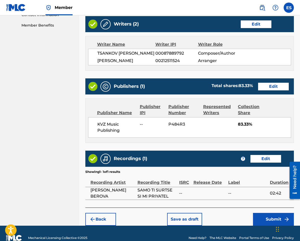
click at [271, 213] on button "Submit" at bounding box center [273, 219] width 41 height 13
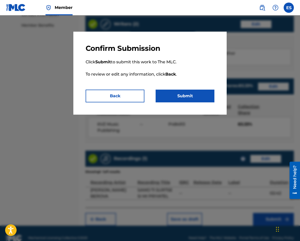
click at [193, 99] on button "Submit" at bounding box center [185, 96] width 59 height 13
